Goal: Task Accomplishment & Management: Manage account settings

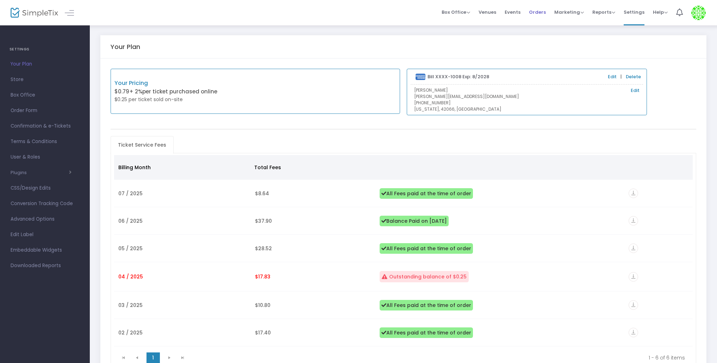
click at [533, 11] on span "Orders" at bounding box center [537, 12] width 17 height 18
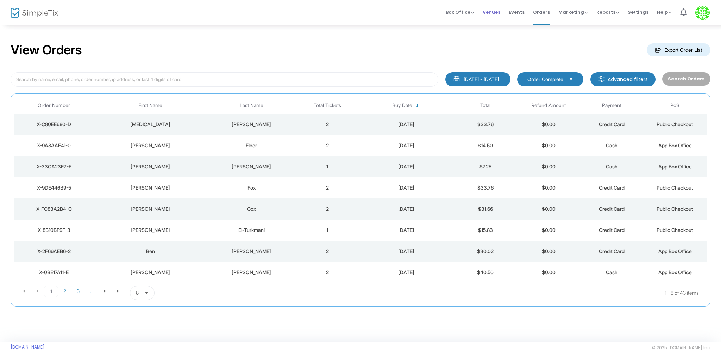
click at [491, 14] on span "Venues" at bounding box center [492, 12] width 18 height 18
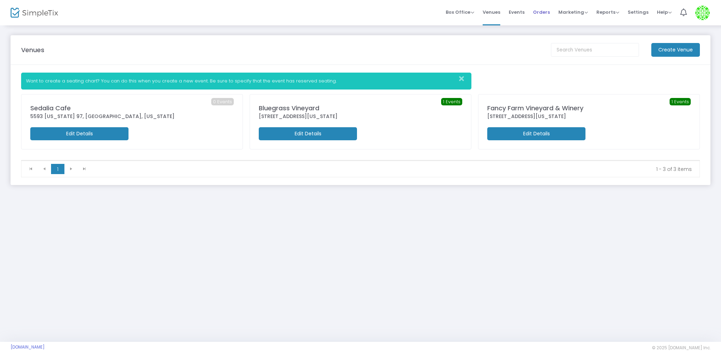
click at [536, 12] on span "Orders" at bounding box center [541, 12] width 17 height 18
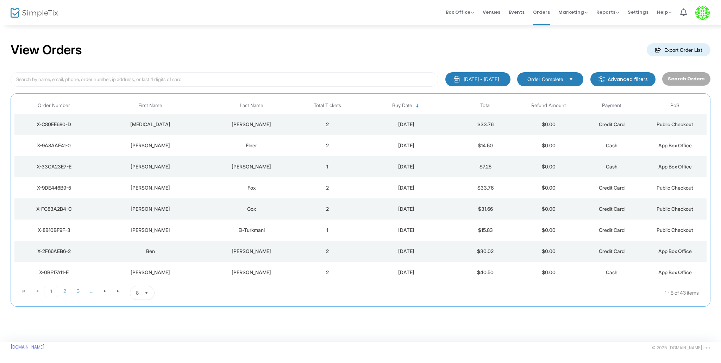
click at [290, 129] on td "[PERSON_NAME]" at bounding box center [251, 124] width 88 height 21
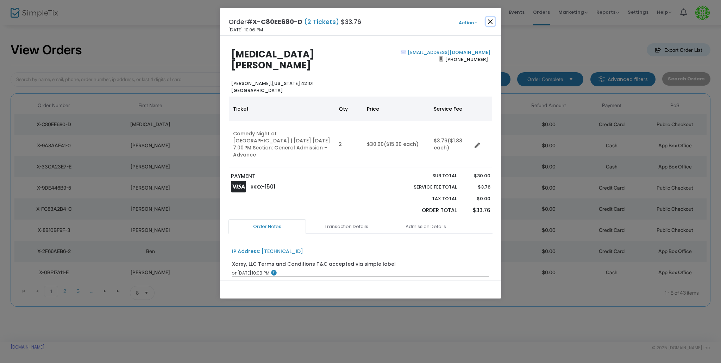
click at [493, 18] on button "Close" at bounding box center [490, 21] width 9 height 9
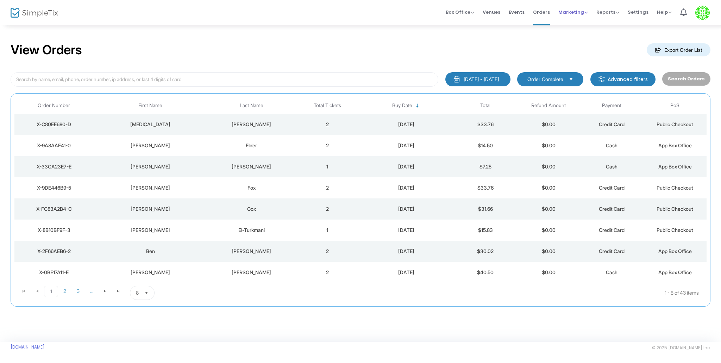
click at [573, 14] on span "Marketing" at bounding box center [573, 12] width 30 height 7
click at [575, 14] on span "Marketing" at bounding box center [573, 12] width 30 height 7
click at [580, 26] on li "Promo Codes" at bounding box center [586, 24] width 56 height 14
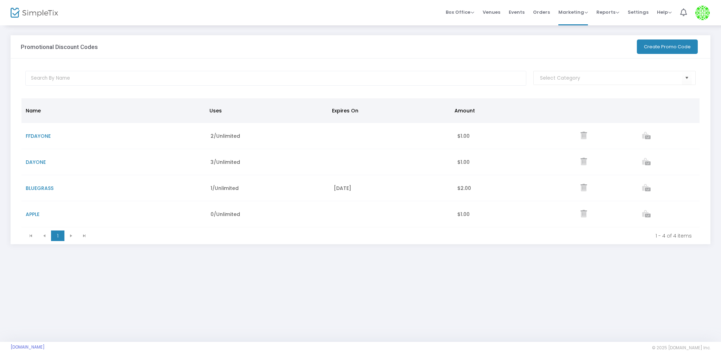
click at [581, 214] on icon "Data table" at bounding box center [584, 213] width 6 height 7
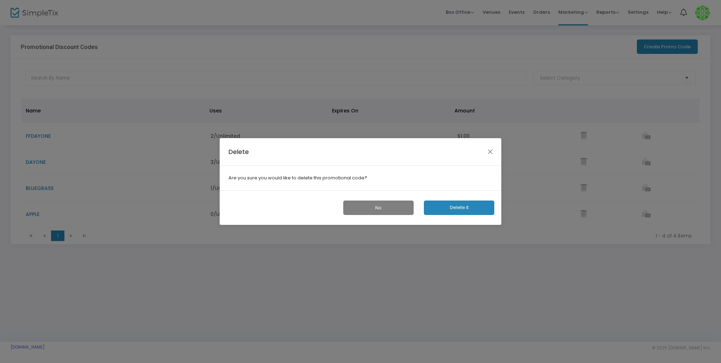
click at [459, 208] on button "Delete it" at bounding box center [459, 207] width 70 height 14
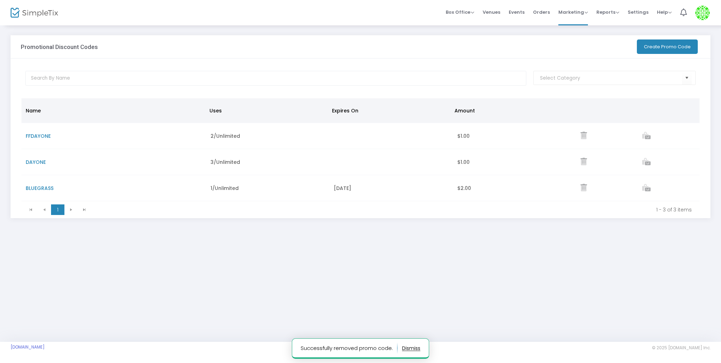
click at [48, 17] on img at bounding box center [35, 13] width 48 height 10
